Goal: Find specific fact: Find specific fact

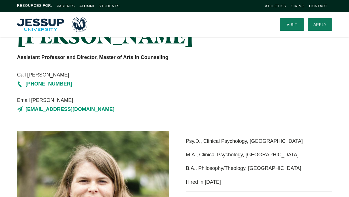
scroll to position [57, 0]
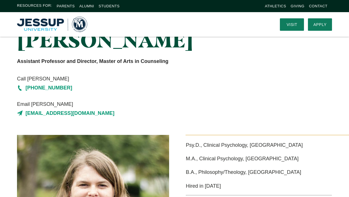
drag, startPoint x: 246, startPoint y: 152, endPoint x: 297, endPoint y: 150, distance: 50.1
click at [297, 168] on p "B.A., Philosophy/Theology, [GEOGRAPHIC_DATA]" at bounding box center [259, 172] width 146 height 9
click at [229, 154] on p "M.A., Clinical Psychology, [GEOGRAPHIC_DATA]" at bounding box center [259, 158] width 146 height 9
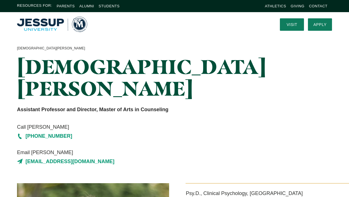
scroll to position [0, 0]
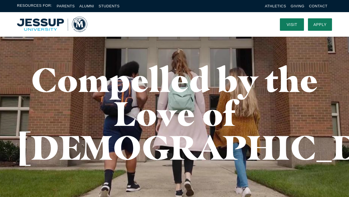
scroll to position [28, 0]
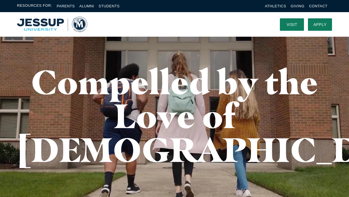
click at [38, 8] on span "Resources For:" at bounding box center [34, 6] width 35 height 7
click at [33, 3] on span "Resources For:" at bounding box center [34, 6] width 35 height 7
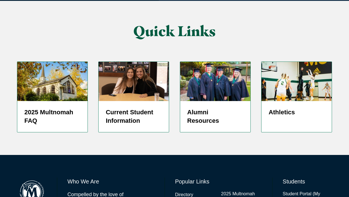
scroll to position [1440, 0]
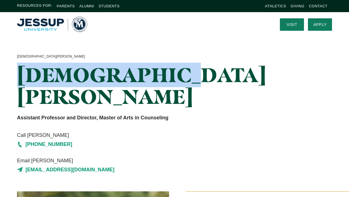
drag, startPoint x: 155, startPoint y: 75, endPoint x: 12, endPoint y: 79, distance: 143.5
click at [9, 81] on div "[DEMOGRAPHIC_DATA][PERSON_NAME] [PERSON_NAME] Assistant Professor and Director,…" at bounding box center [174, 114] width 349 height 155
copy h1 "[DEMOGRAPHIC_DATA][PERSON_NAME]"
